Goal: Navigation & Orientation: Find specific page/section

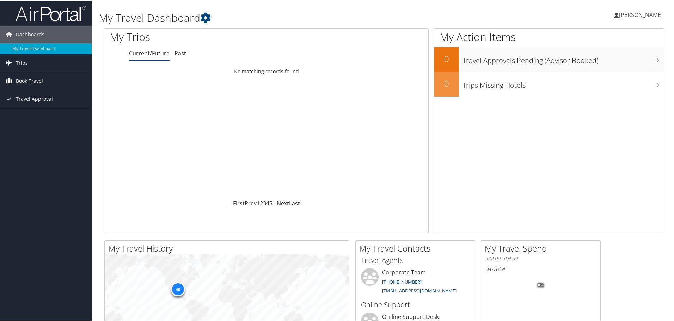
click at [35, 76] on span "Book Travel" at bounding box center [29, 81] width 27 height 18
click at [39, 80] on span "Book Travel" at bounding box center [29, 81] width 27 height 18
click at [26, 60] on span "Trips" at bounding box center [22, 63] width 12 height 18
click at [32, 85] on link "Past Trips" at bounding box center [46, 87] width 92 height 11
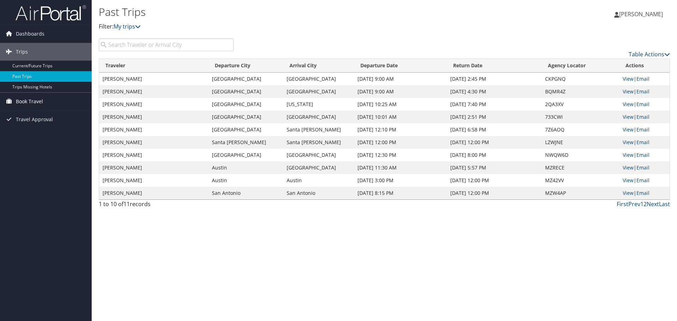
click at [27, 101] on span "Book Travel" at bounding box center [29, 102] width 27 height 18
click at [35, 133] on link "Book/Manage Online Trips" at bounding box center [46, 136] width 92 height 11
